Goal: Information Seeking & Learning: Learn about a topic

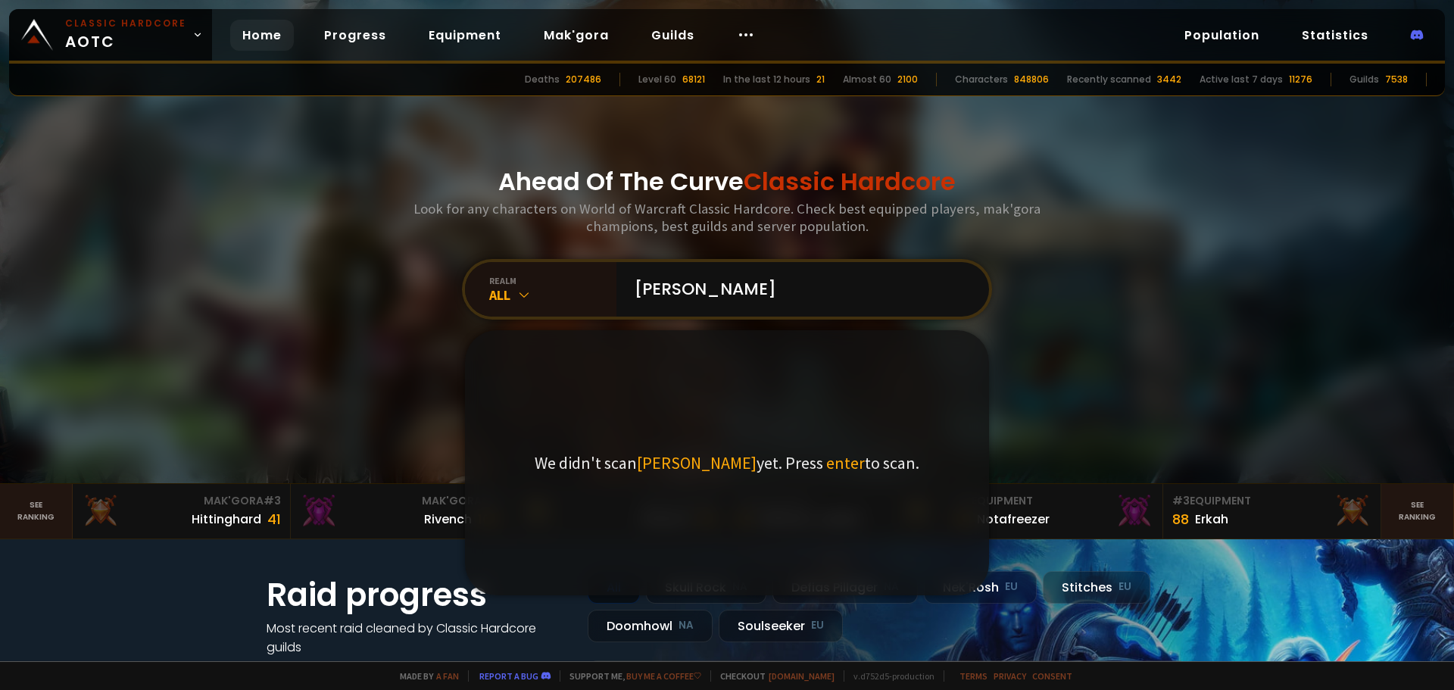
type input "[PERSON_NAME]"
click at [826, 469] on span "enter" at bounding box center [845, 462] width 39 height 21
click at [800, 282] on input "[PERSON_NAME]" at bounding box center [797, 289] width 345 height 55
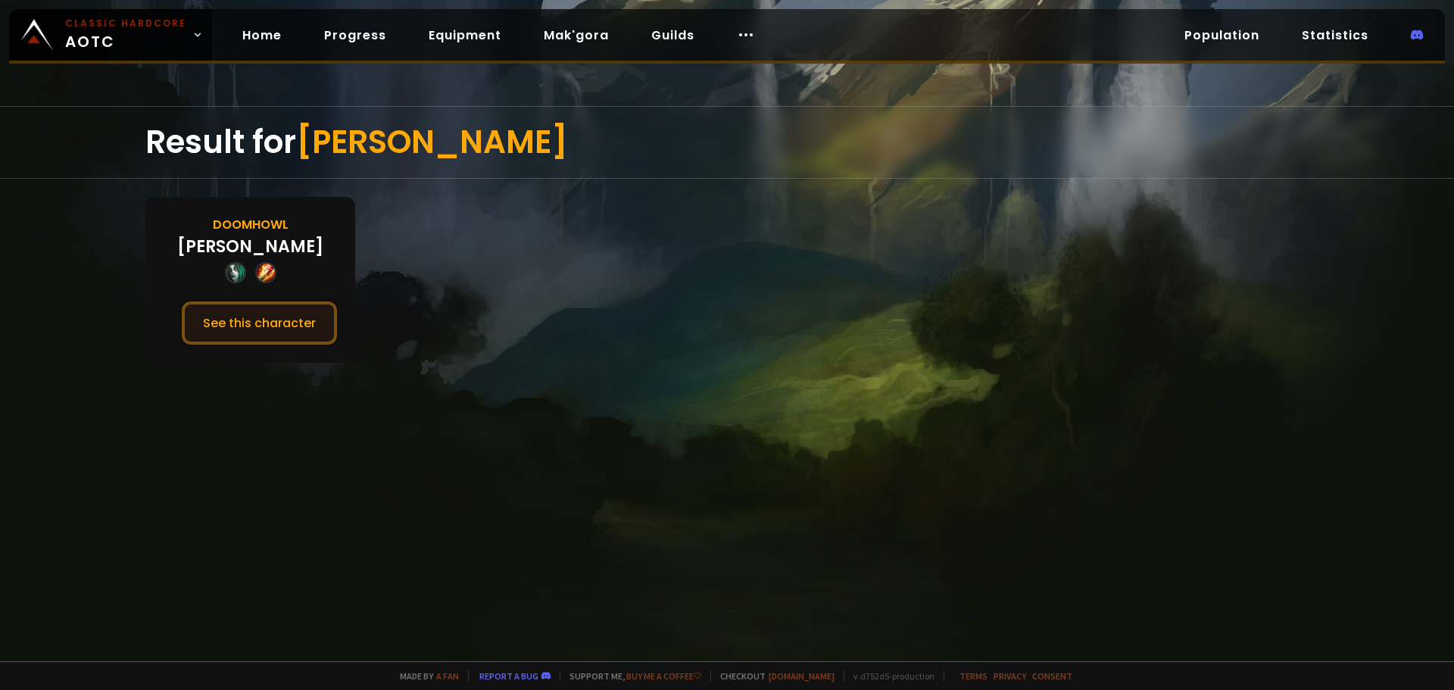
click at [282, 323] on button "See this character" at bounding box center [259, 322] width 155 height 43
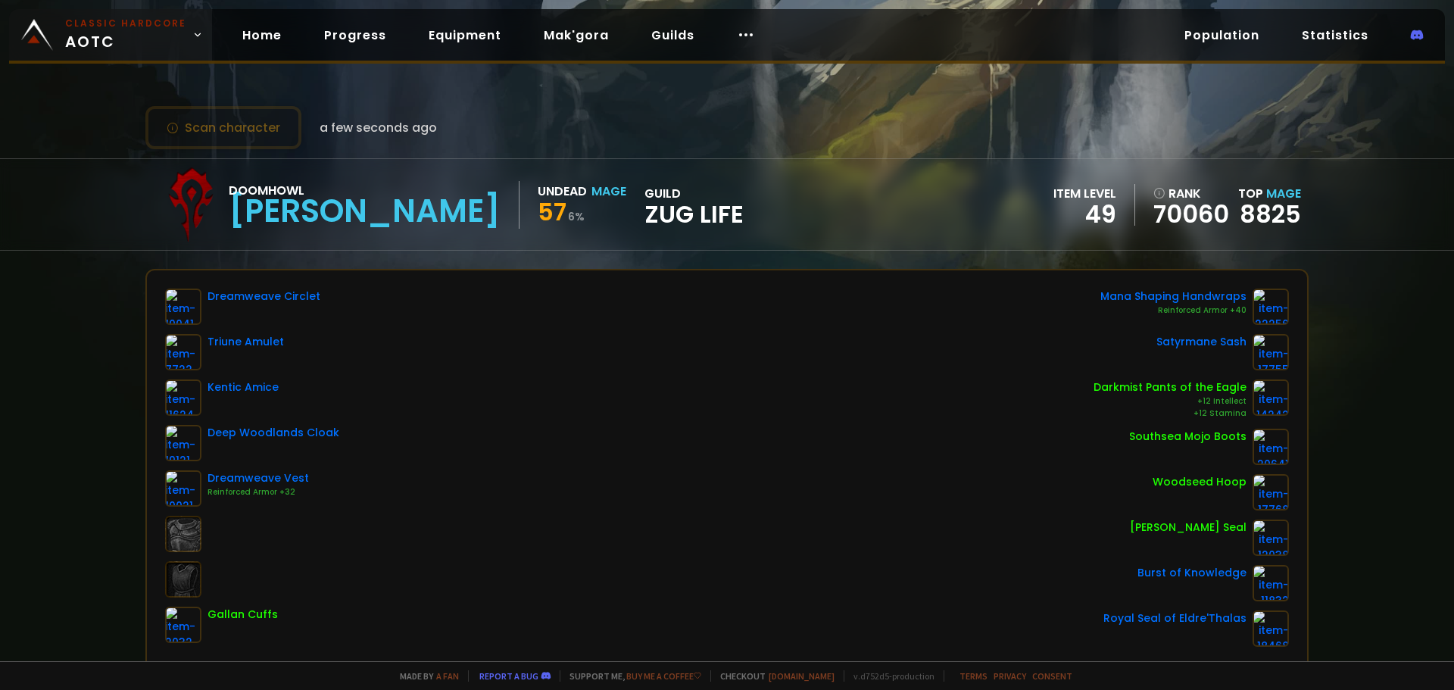
click at [89, 36] on span "Classic Hardcore AOTC" at bounding box center [125, 35] width 121 height 36
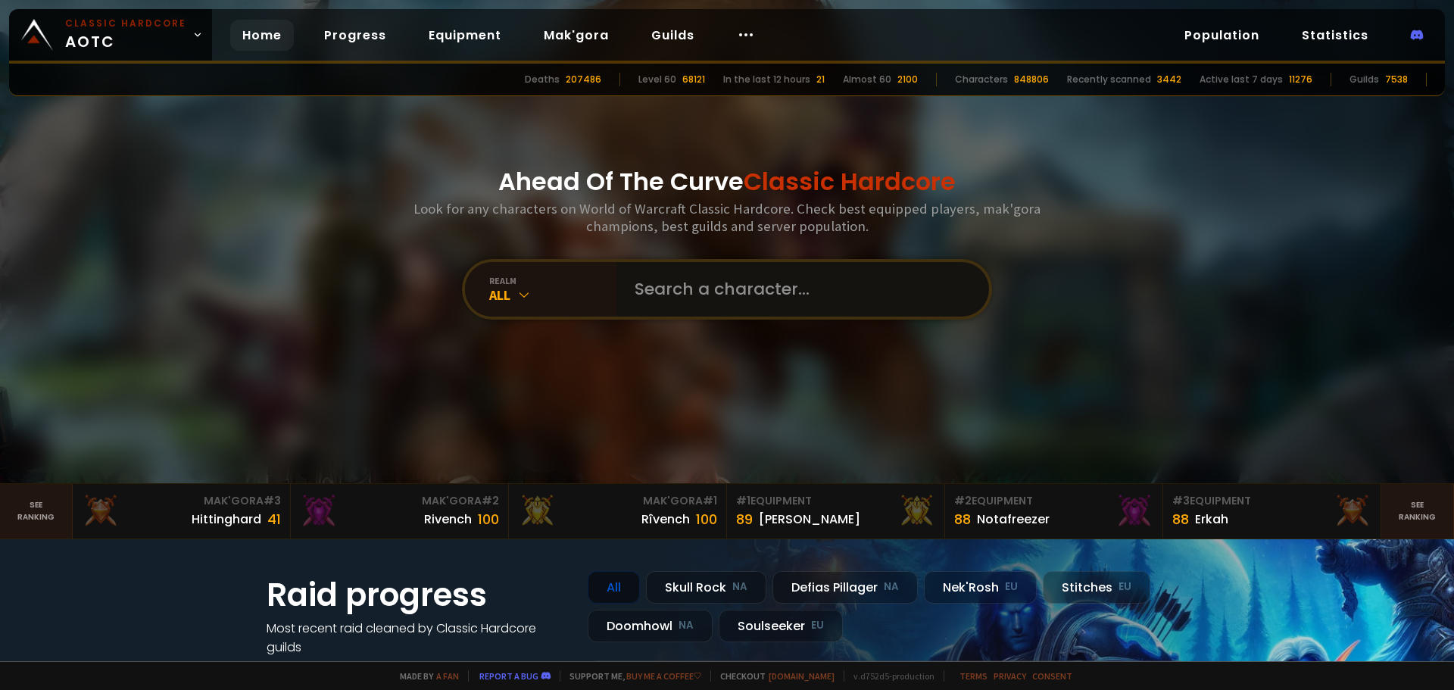
click at [685, 295] on input "text" at bounding box center [797, 289] width 345 height 55
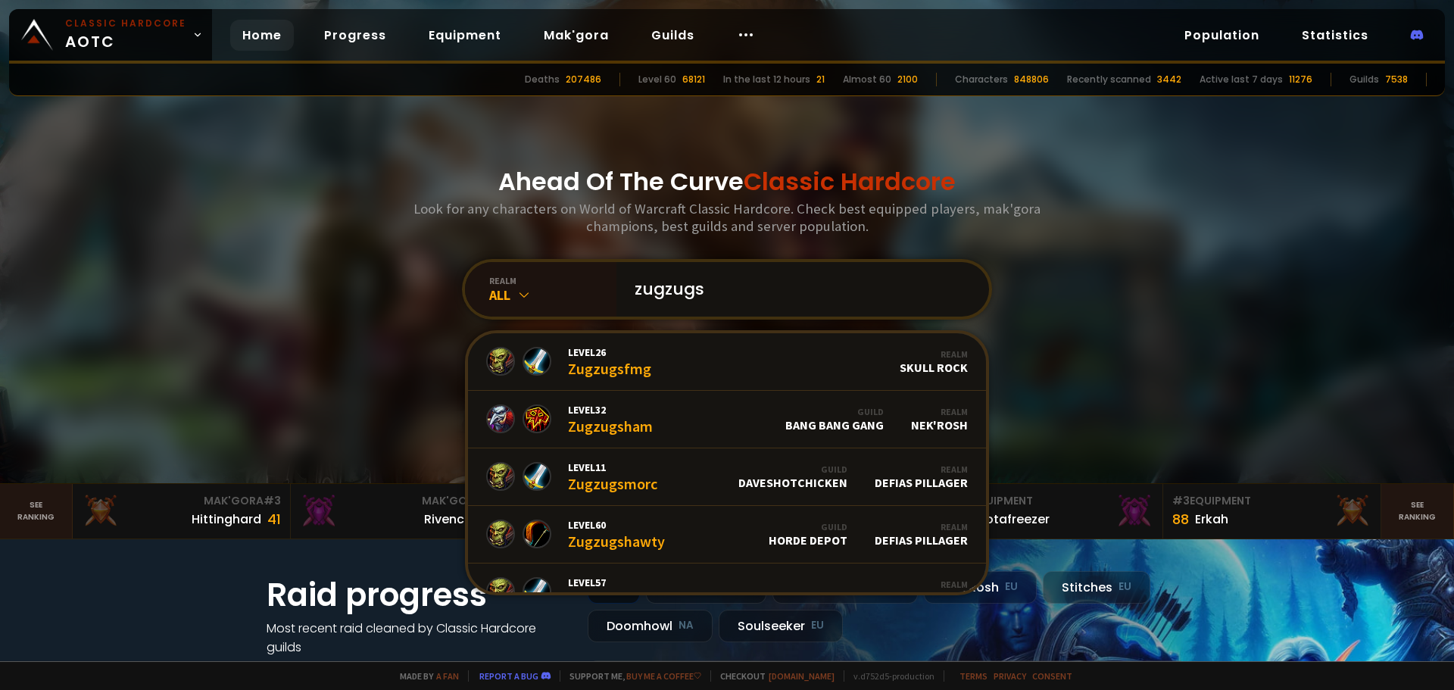
drag, startPoint x: 694, startPoint y: 291, endPoint x: 715, endPoint y: 291, distance: 20.4
click at [715, 291] on input "zugzugs" at bounding box center [797, 289] width 345 height 55
drag, startPoint x: 690, startPoint y: 296, endPoint x: 728, endPoint y: 297, distance: 37.1
click at [728, 297] on input "zugzugs" at bounding box center [797, 289] width 345 height 55
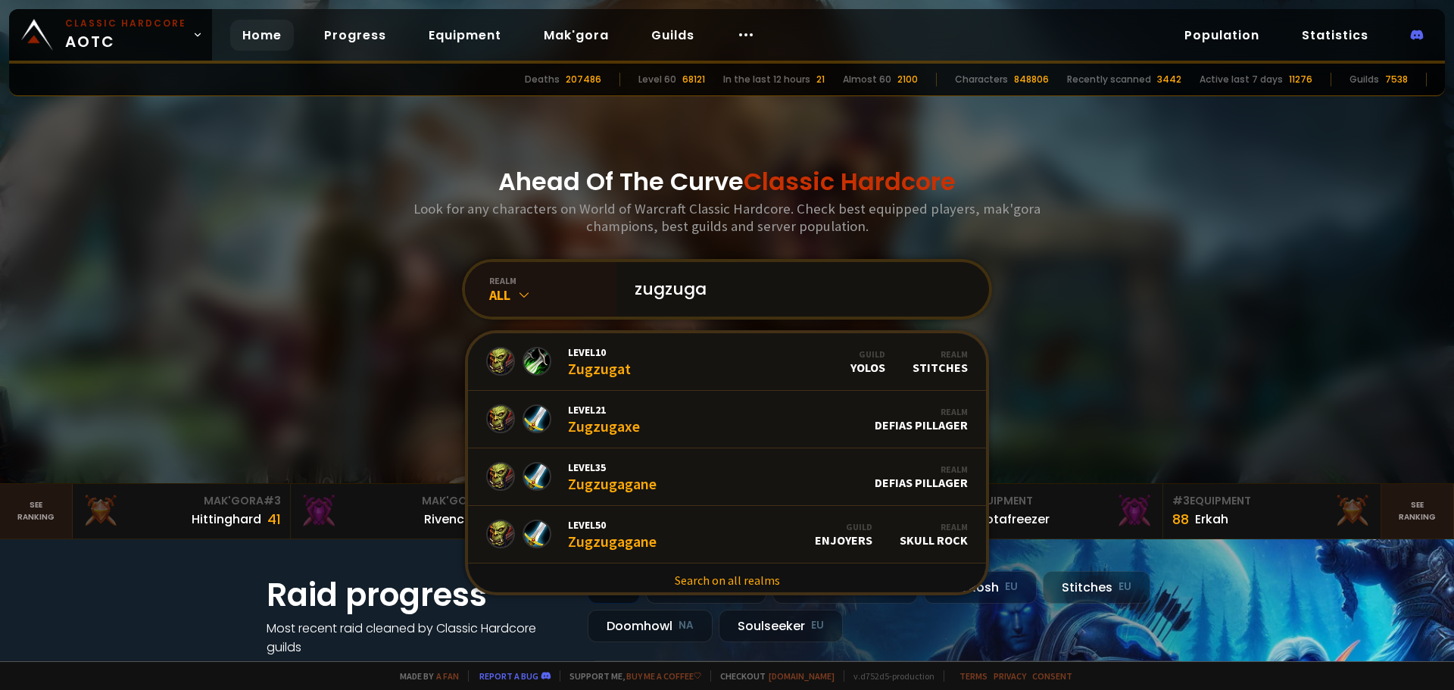
type input "zugzug"
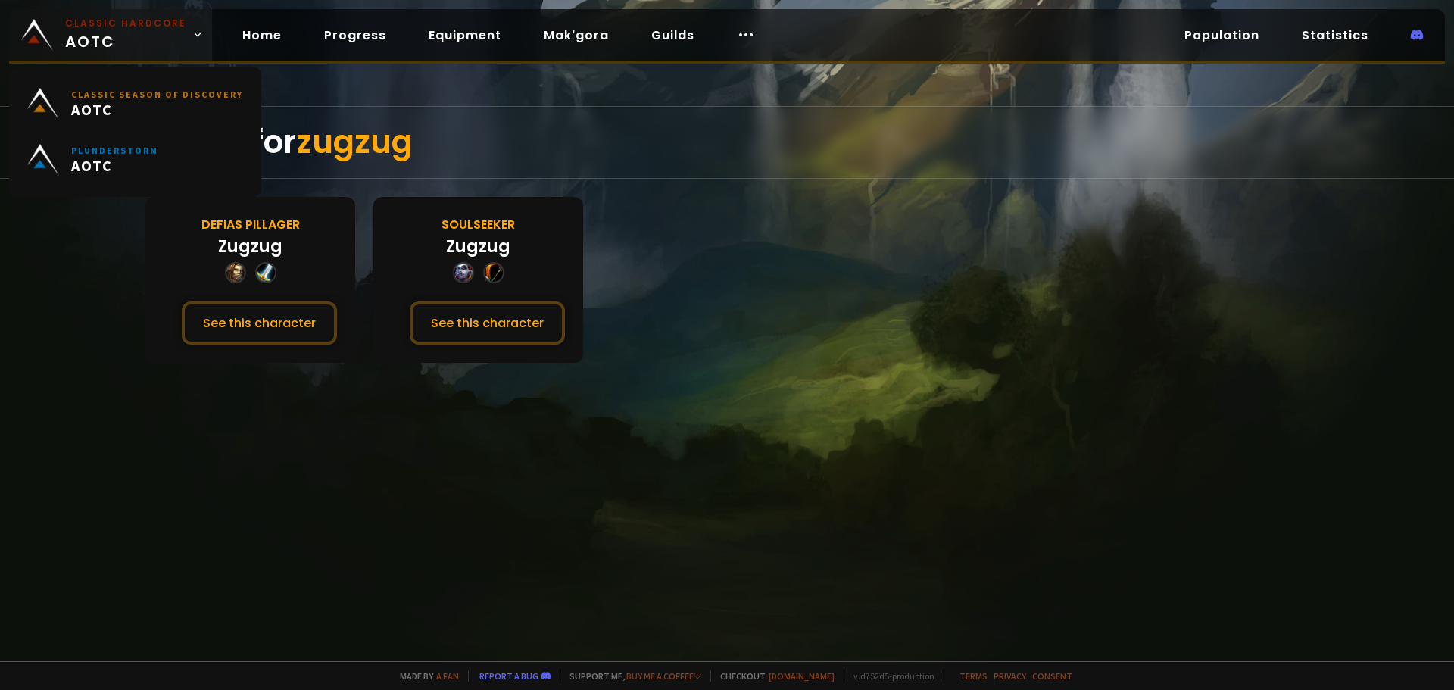
click at [132, 19] on small "Classic Hardcore" at bounding box center [125, 24] width 121 height 14
